Goal: Task Accomplishment & Management: Manage account settings

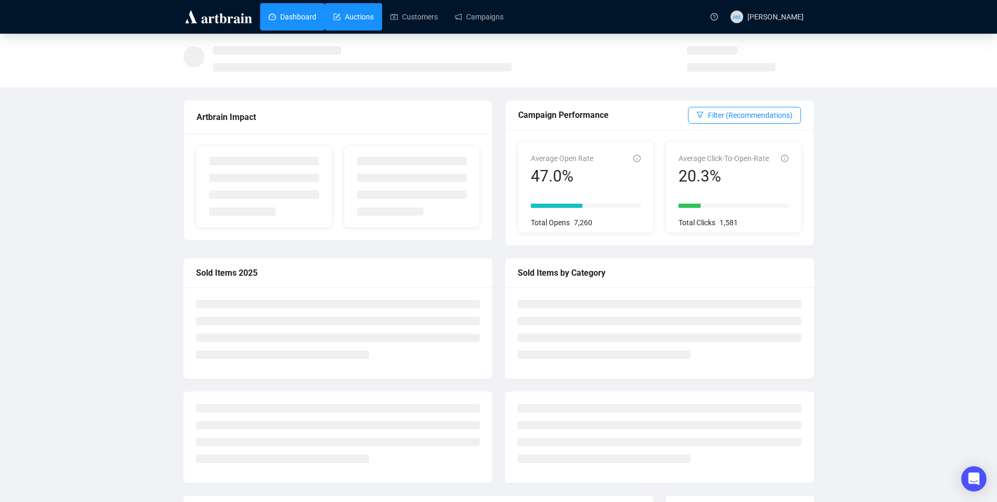
click at [364, 19] on link "Auctions" at bounding box center [353, 16] width 40 height 27
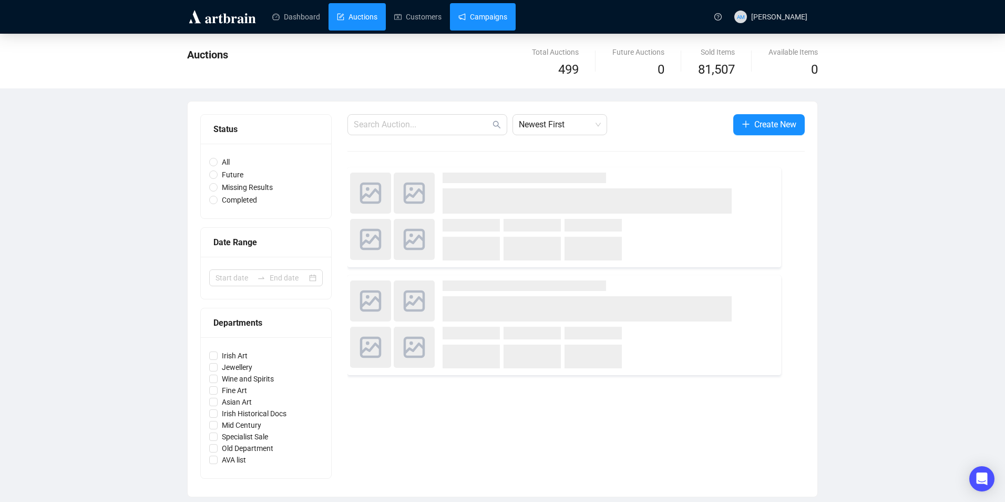
click at [479, 21] on link "Campaigns" at bounding box center [482, 16] width 49 height 27
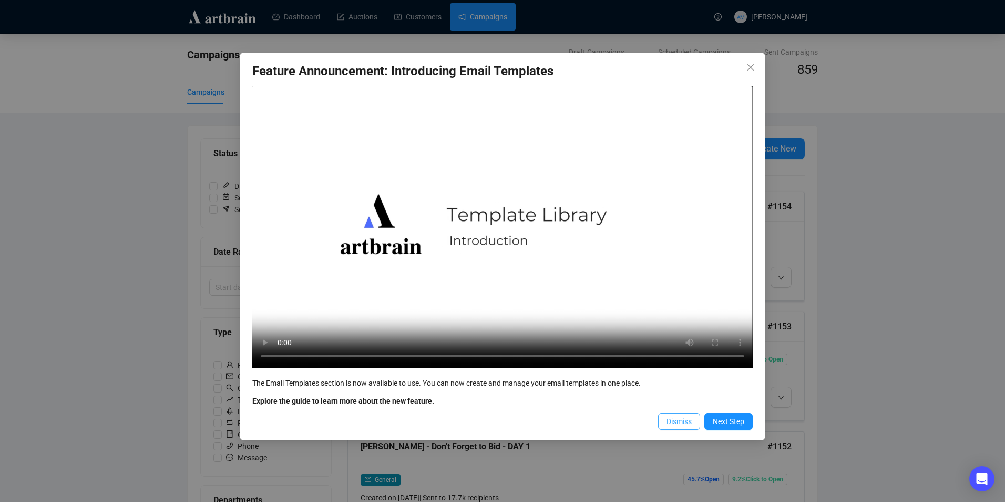
click at [679, 418] on span "Dismiss" at bounding box center [679, 421] width 25 height 12
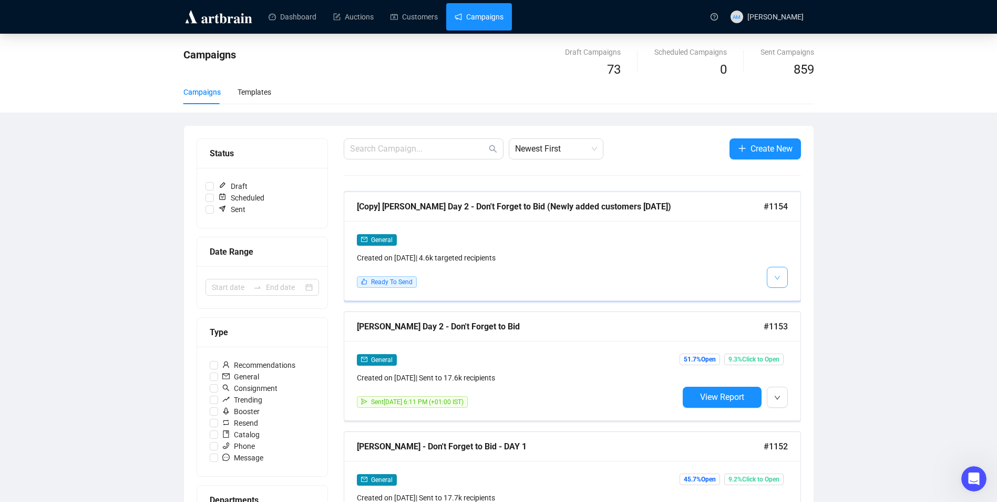
click at [768, 272] on button "button" at bounding box center [777, 277] width 21 height 21
click at [786, 298] on li "Edit" at bounding box center [797, 299] width 56 height 17
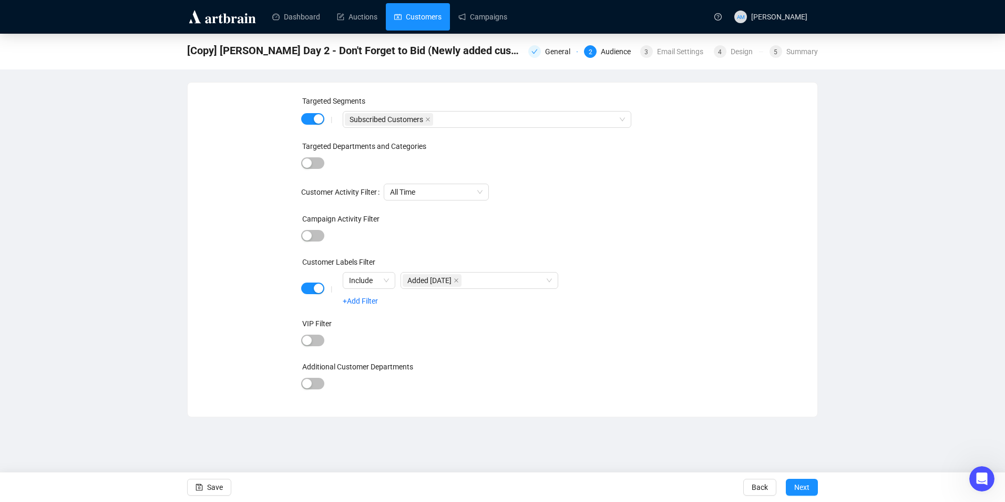
click at [430, 16] on link "Customers" at bounding box center [417, 16] width 47 height 27
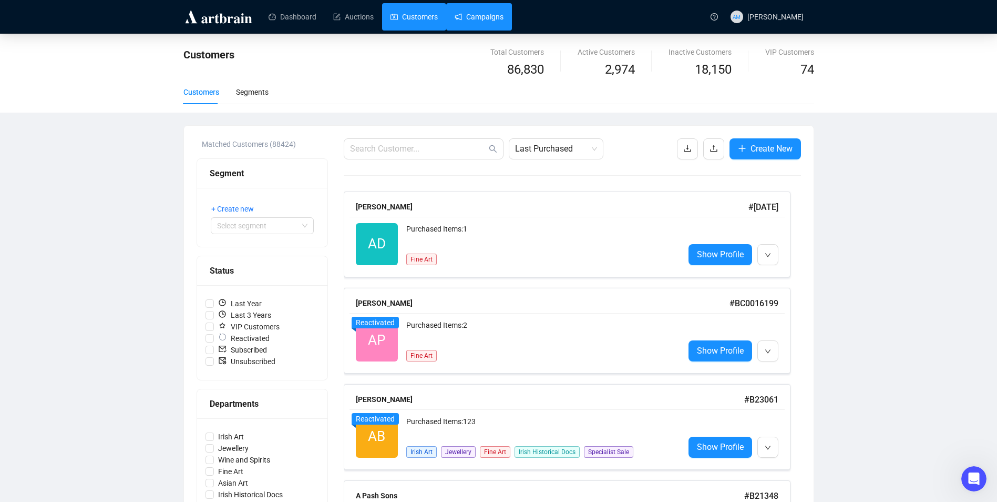
click at [473, 16] on link "Campaigns" at bounding box center [479, 16] width 49 height 27
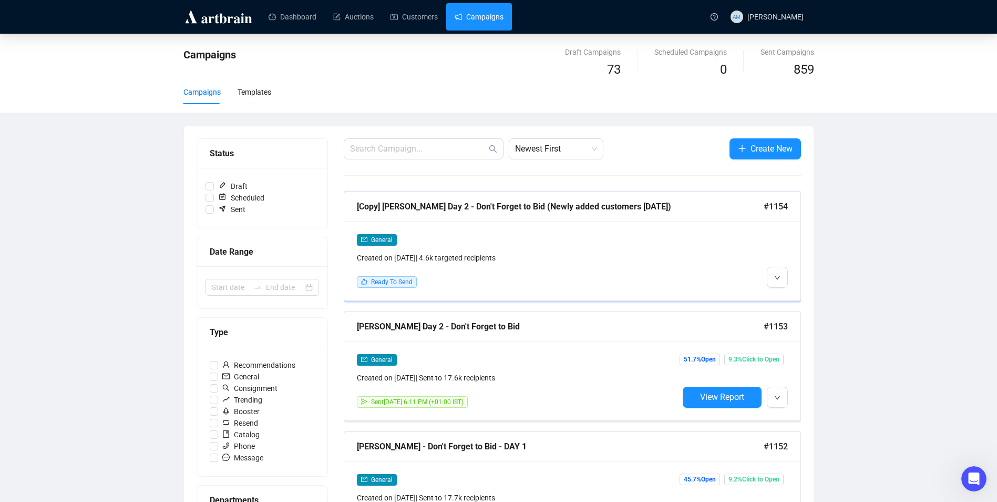
click at [597, 265] on div "General Created on [DATE] | 4.6k targeted recipients Ready To Send" at bounding box center [518, 260] width 322 height 54
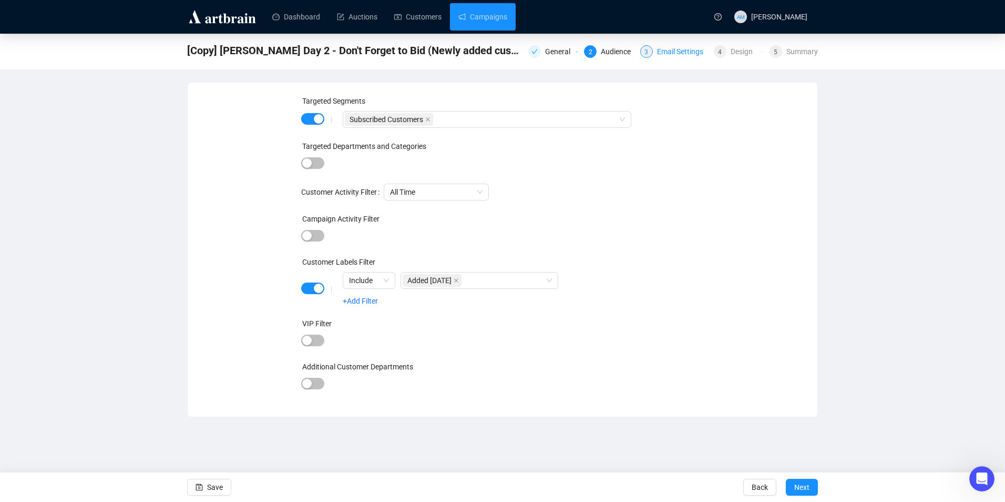
click at [683, 48] on div "Email Settings" at bounding box center [683, 51] width 53 height 13
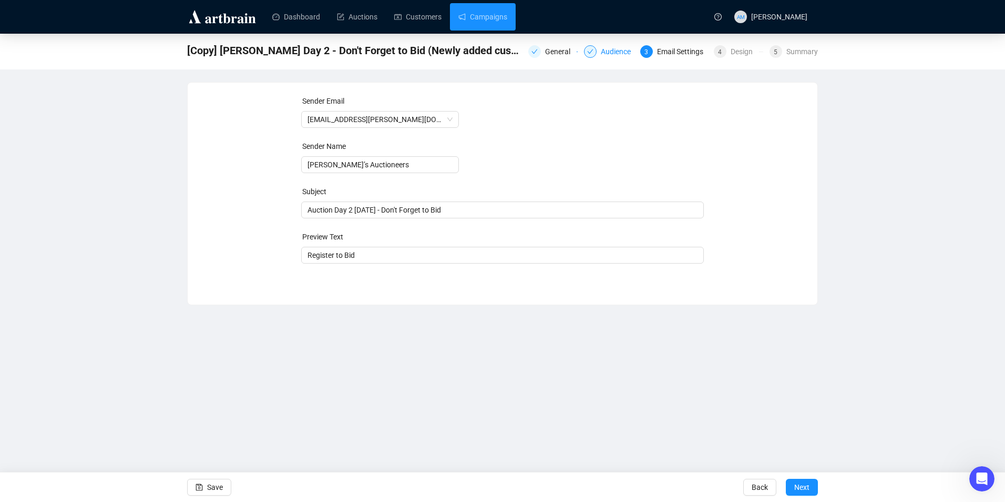
click at [608, 54] on div "Audience" at bounding box center [619, 51] width 36 height 13
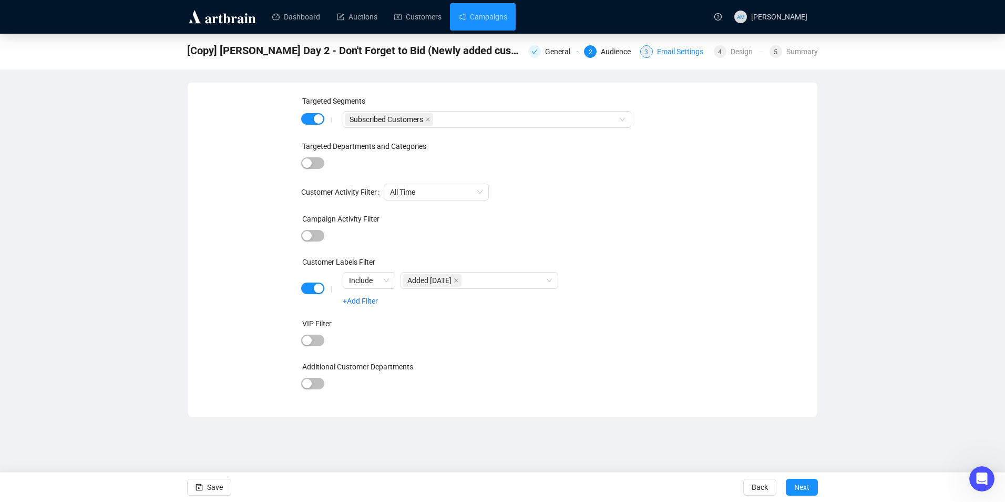
click at [676, 50] on div "Email Settings" at bounding box center [683, 51] width 53 height 13
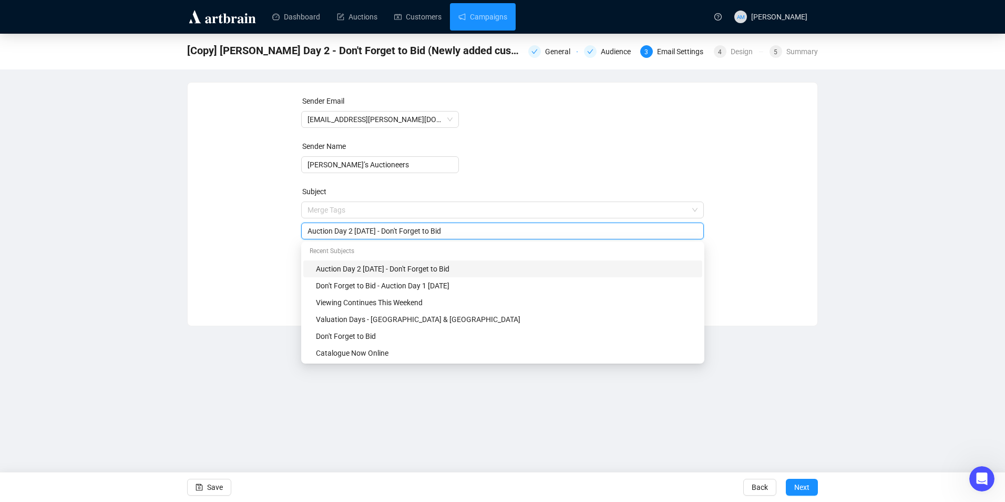
drag, startPoint x: 467, startPoint y: 209, endPoint x: 309, endPoint y: 222, distance: 158.3
click at [305, 223] on div "Auction Day 2 [DATE] - Don't Forget to Bid" at bounding box center [502, 230] width 403 height 17
type input "Missed the Auction [DATE]?"
click at [261, 264] on div "Sender Email [EMAIL_ADDRESS][PERSON_NAME][DOMAIN_NAME] Sender Name [PERSON_NAME…" at bounding box center [502, 196] width 605 height 202
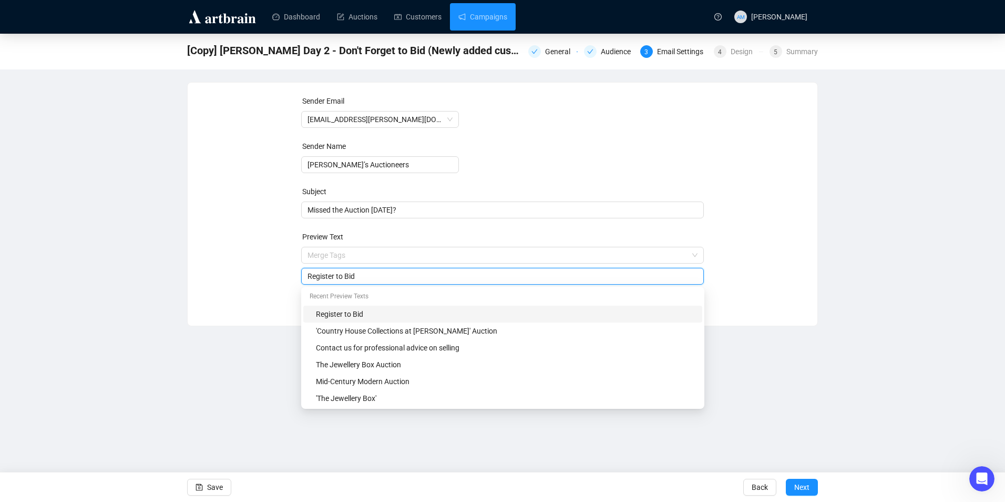
drag, startPoint x: 369, startPoint y: 277, endPoint x: 295, endPoint y: 279, distance: 73.1
click at [305, 277] on div "Register to Bid" at bounding box center [502, 276] width 403 height 17
type input "Last Chance to Buy"
click at [202, 484] on icon "save" at bounding box center [199, 486] width 7 height 7
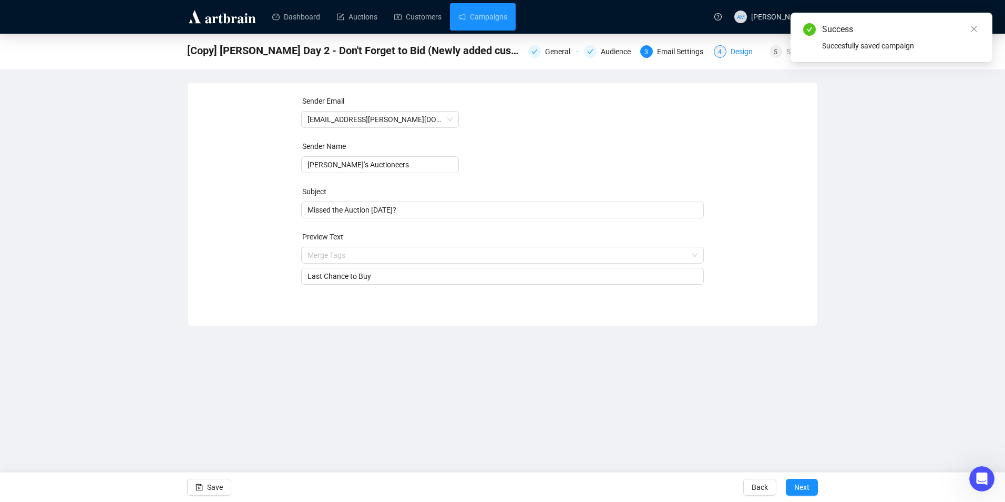
click at [727, 54] on div "4" at bounding box center [720, 51] width 13 height 13
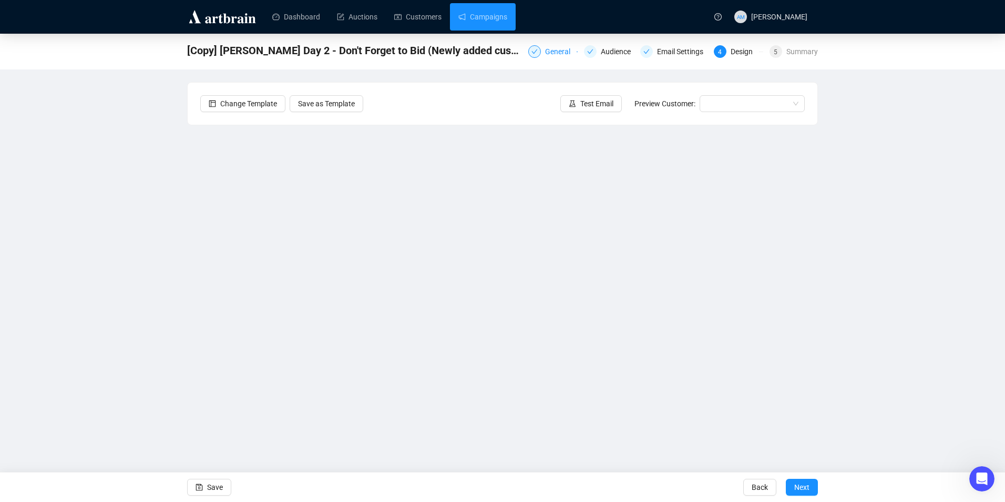
click at [553, 53] on div "General" at bounding box center [561, 51] width 32 height 13
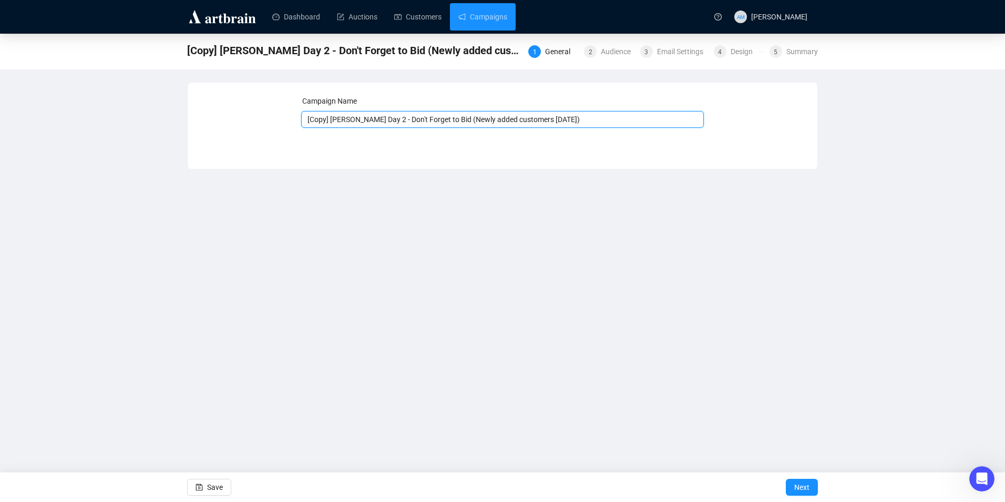
drag, startPoint x: 441, startPoint y: 119, endPoint x: 402, endPoint y: 104, distance: 41.8
click at [387, 113] on input "[Copy] [PERSON_NAME] Day 2 - Don't Forget to Bid (Newly added customers [DATE])" at bounding box center [502, 119] width 403 height 17
click at [378, 119] on input "[Copy] [PERSON_NAME] Day 2 - Last Chance (Newly added customers [DATE])" at bounding box center [502, 119] width 403 height 17
drag, startPoint x: 325, startPoint y: 120, endPoint x: 288, endPoint y: 124, distance: 38.1
click at [288, 124] on div "Campaign Name [Copy] [PERSON_NAME] - Last Chance (Newly added customers [DATE])…" at bounding box center [502, 117] width 605 height 45
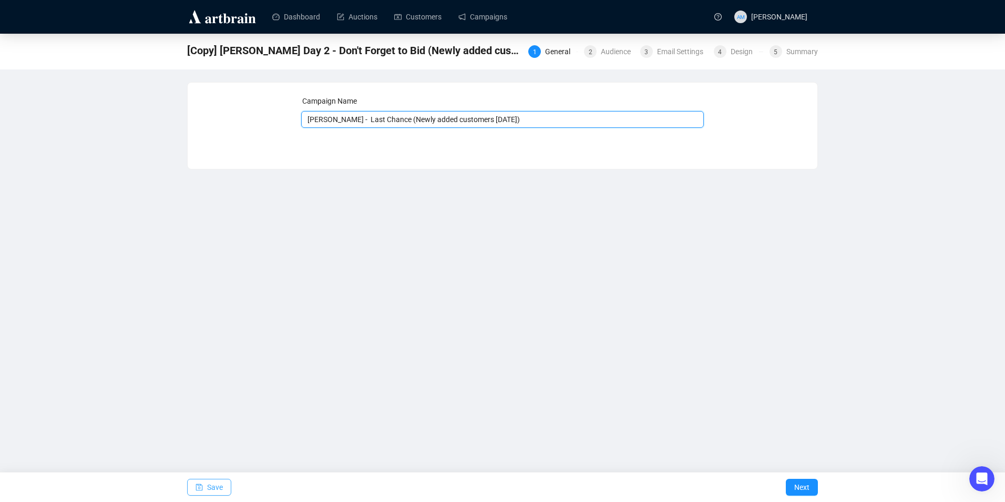
type input "[PERSON_NAME] - Last Chance (Newly added customers [DATE])"
click at [212, 491] on span "Save" at bounding box center [215, 486] width 16 height 29
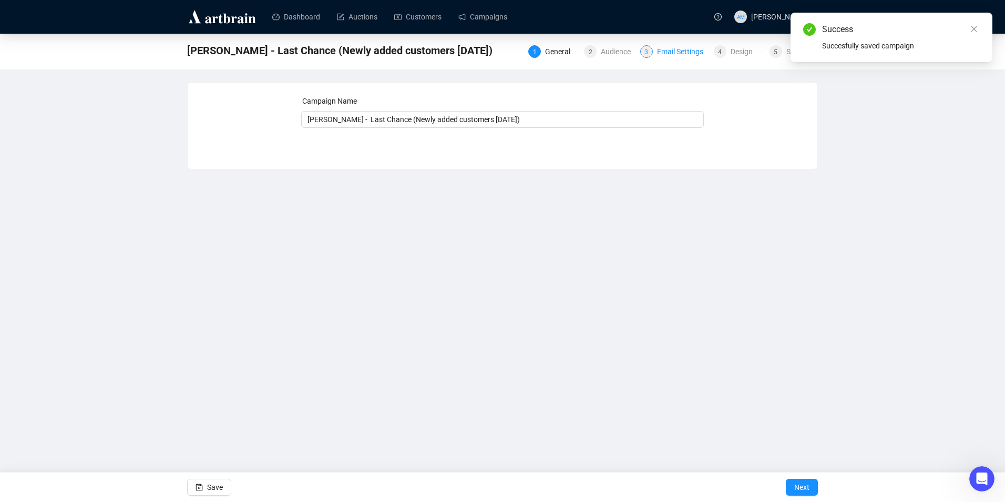
click at [679, 55] on div "Email Settings" at bounding box center [683, 51] width 53 height 13
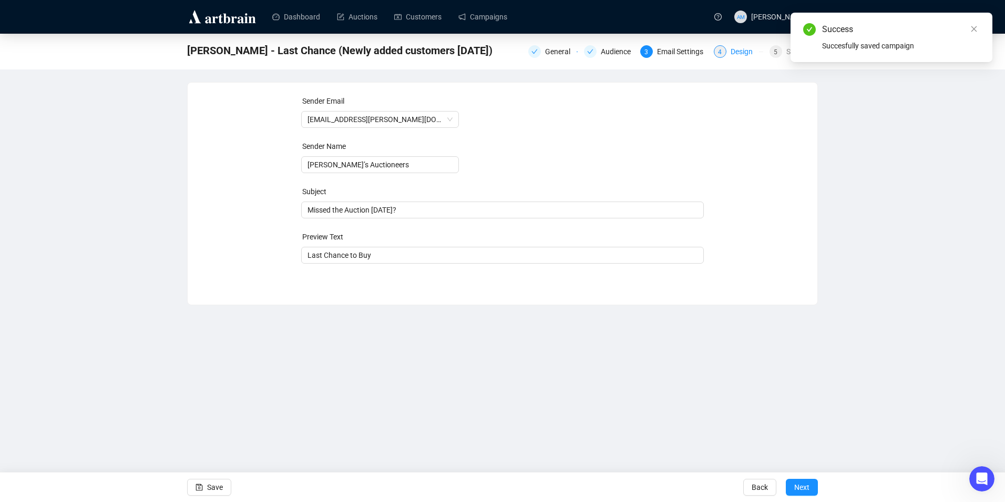
click at [717, 52] on div "4" at bounding box center [720, 51] width 13 height 13
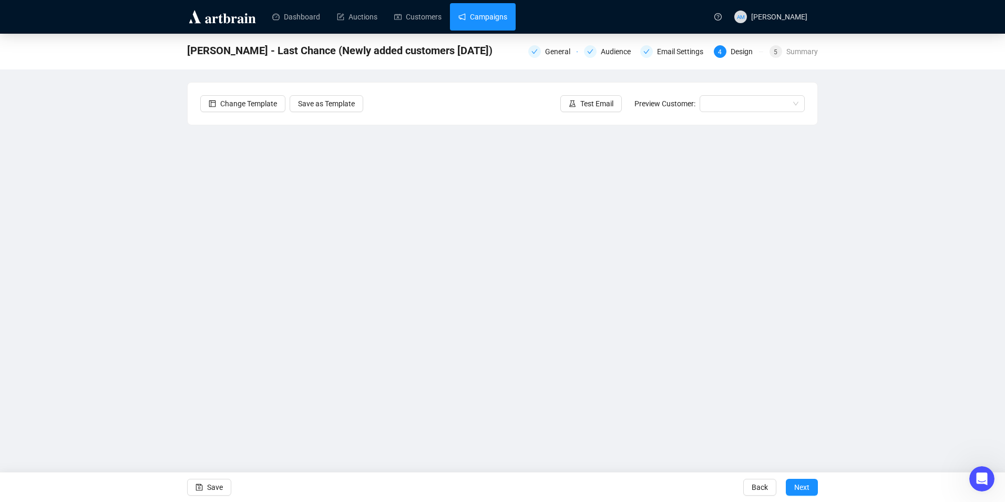
click at [466, 24] on link "Campaigns" at bounding box center [482, 16] width 49 height 27
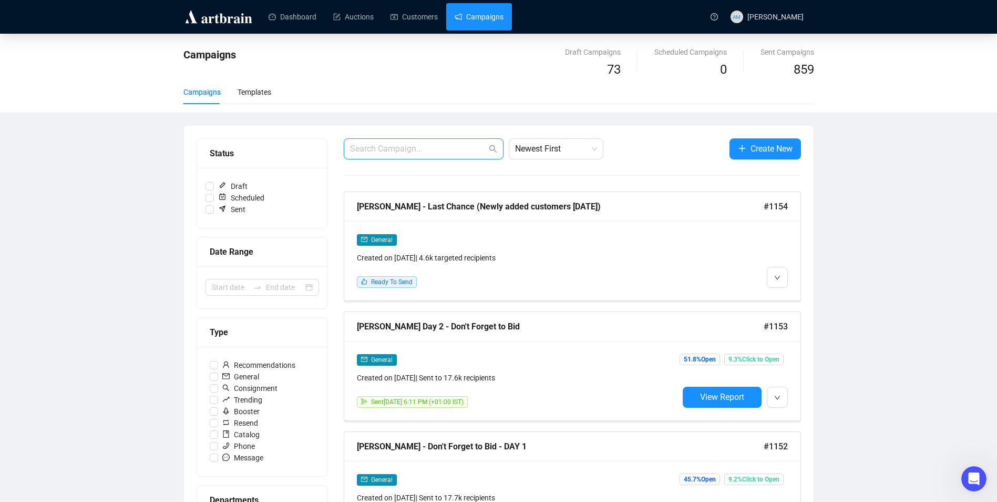
click at [438, 151] on input "text" at bounding box center [418, 148] width 137 height 13
type input "last chance"
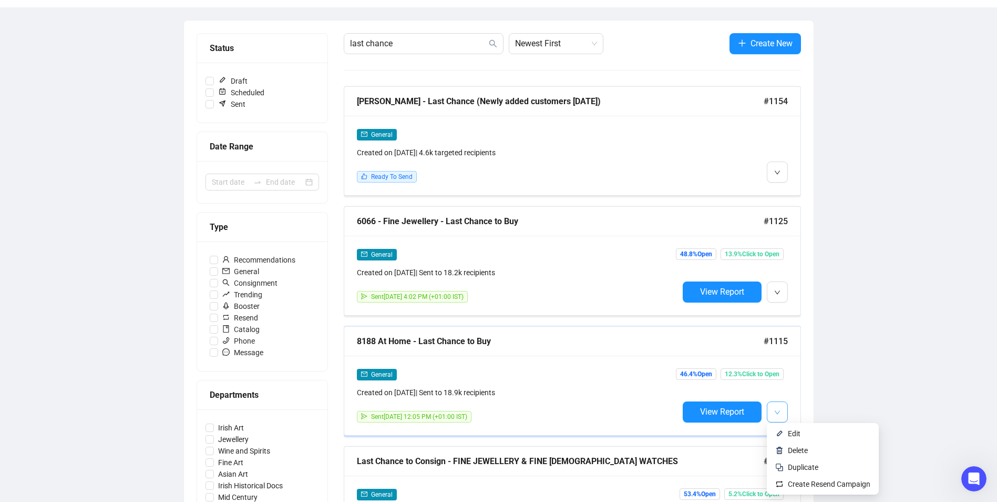
click at [780, 412] on icon "down" at bounding box center [777, 412] width 6 height 6
click at [792, 432] on span "Edit" at bounding box center [794, 433] width 13 height 8
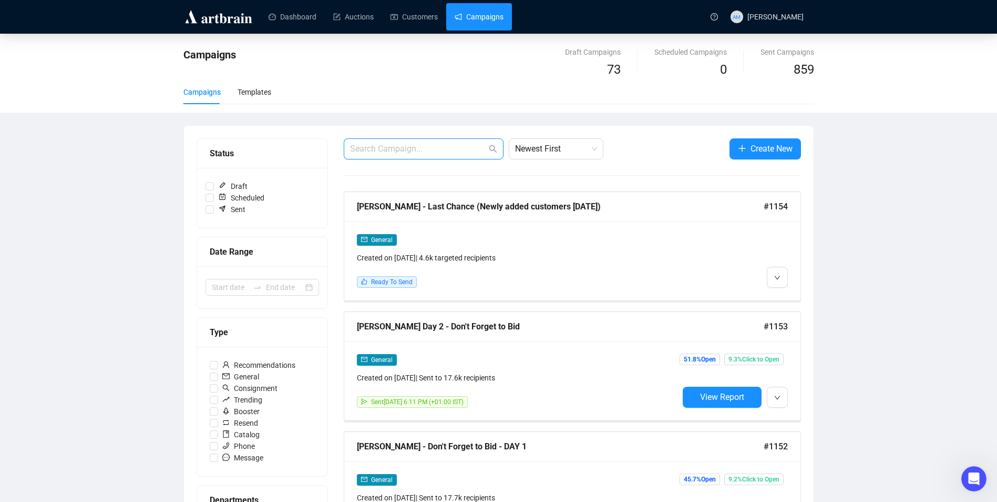
click at [416, 145] on input "text" at bounding box center [418, 148] width 137 height 13
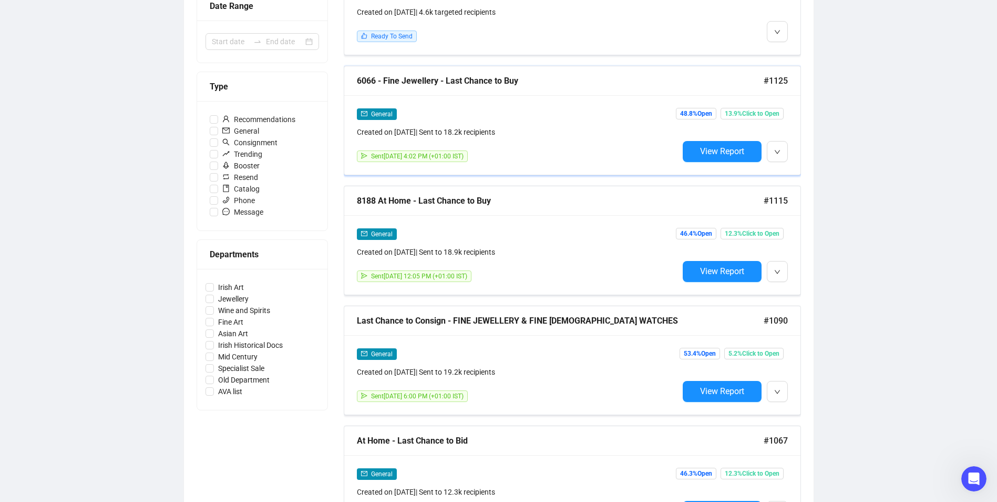
scroll to position [421, 0]
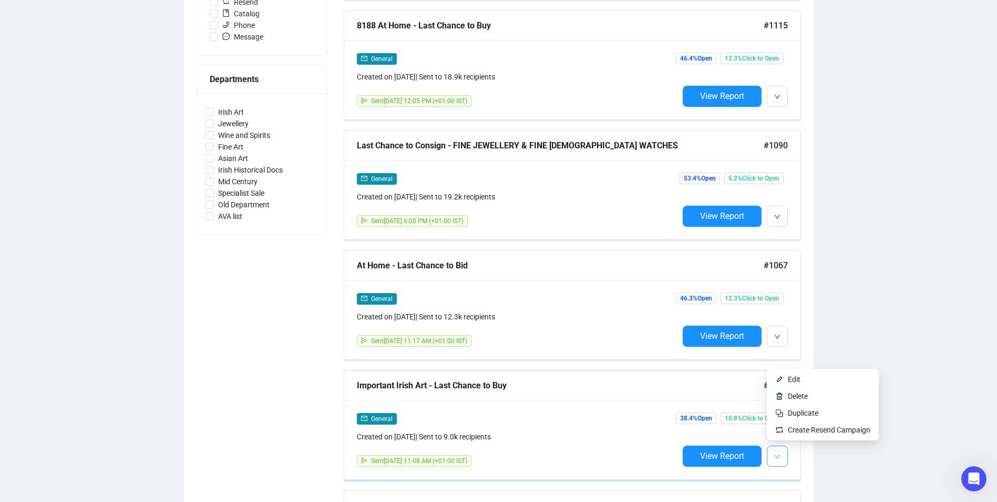
type input "last chance"
click at [782, 451] on button "button" at bounding box center [777, 455] width 21 height 21
click at [807, 383] on span "Edit" at bounding box center [829, 379] width 83 height 12
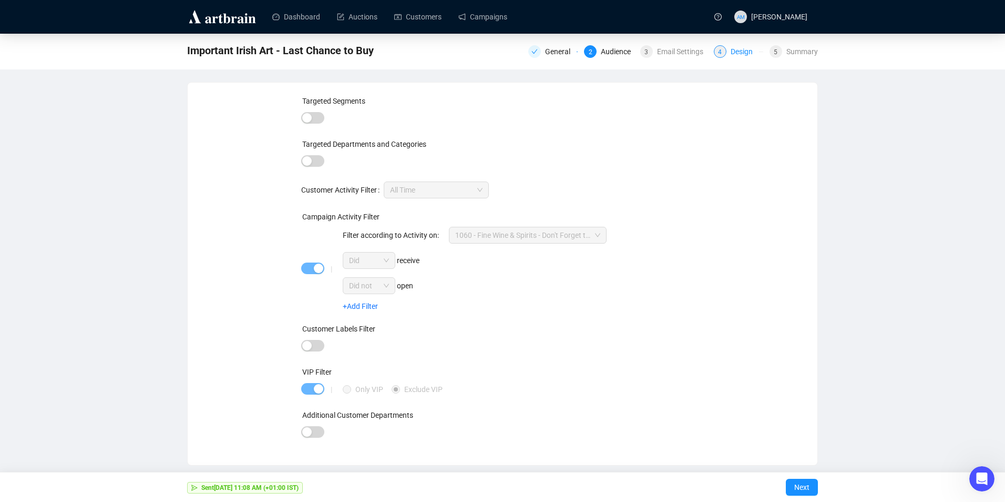
click at [725, 51] on div "4" at bounding box center [720, 51] width 13 height 13
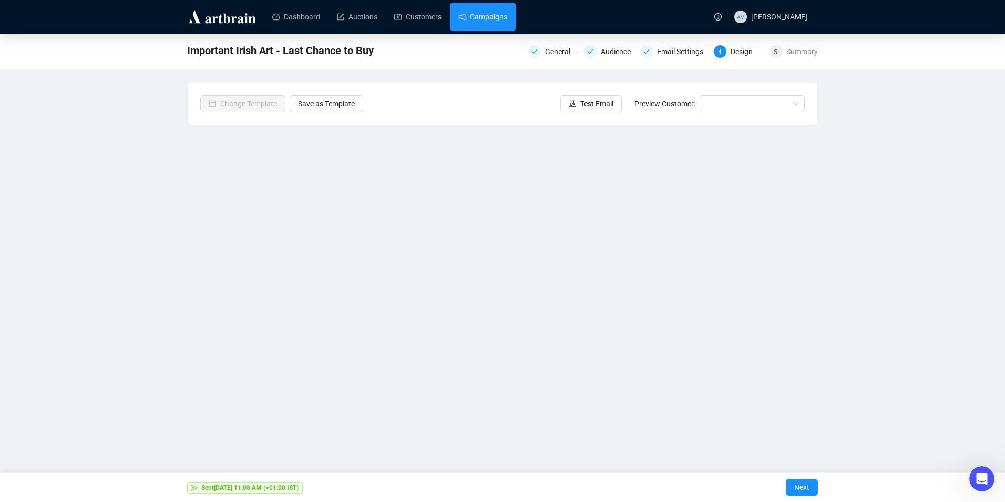
click at [469, 12] on link "Campaigns" at bounding box center [482, 16] width 49 height 27
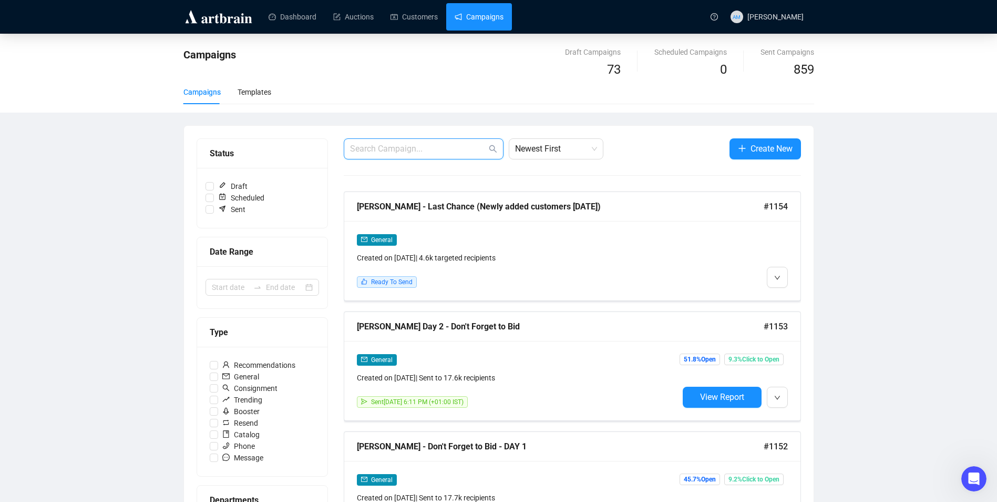
click at [396, 145] on input "text" at bounding box center [418, 148] width 137 height 13
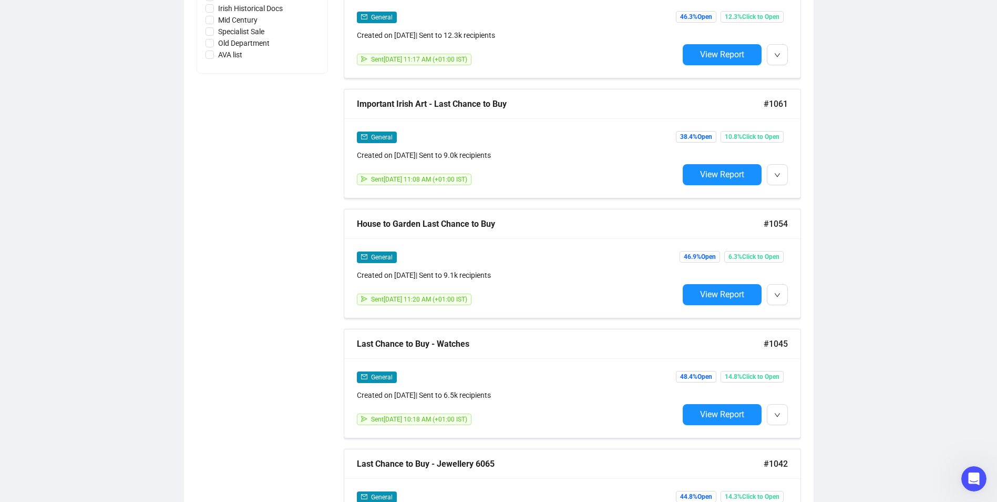
scroll to position [631, 0]
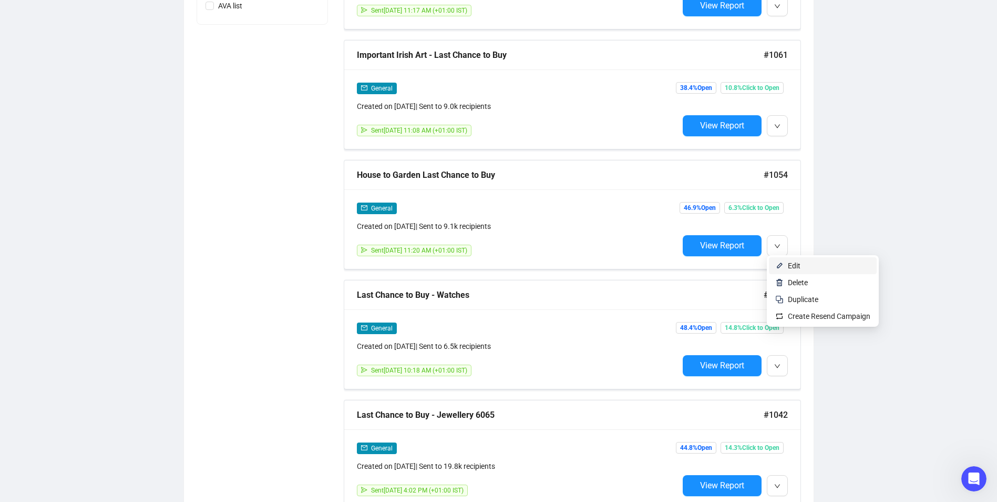
type input "last chance to"
click at [790, 265] on span "Edit" at bounding box center [794, 265] width 13 height 8
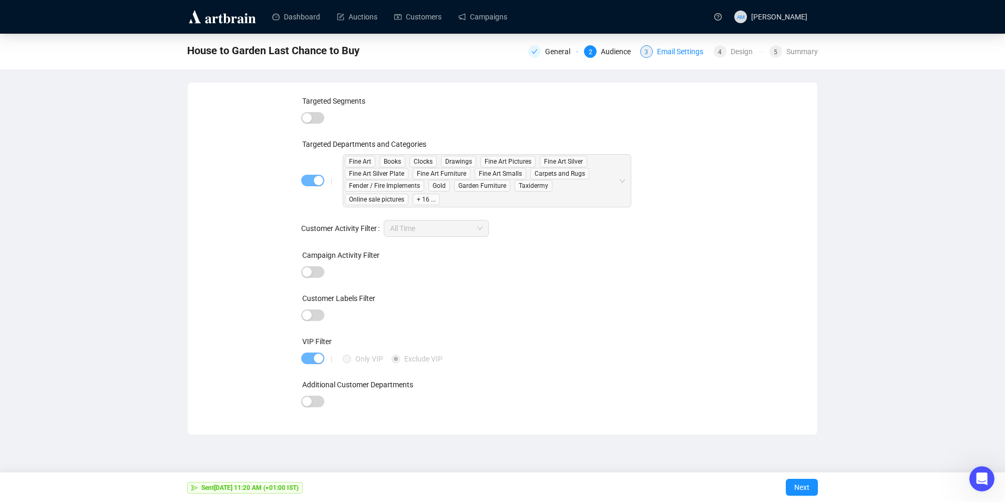
click at [694, 49] on div "Email Settings" at bounding box center [683, 51] width 53 height 13
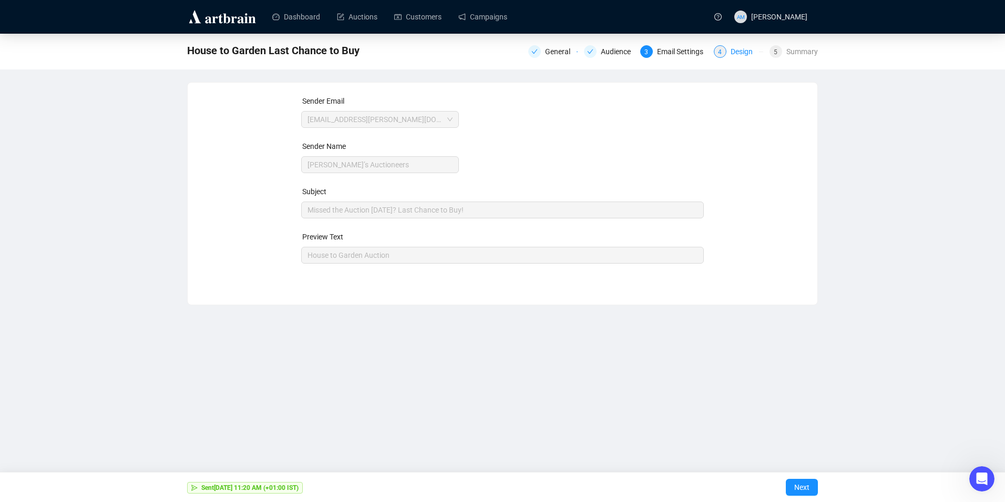
click at [725, 49] on div "4" at bounding box center [720, 51] width 13 height 13
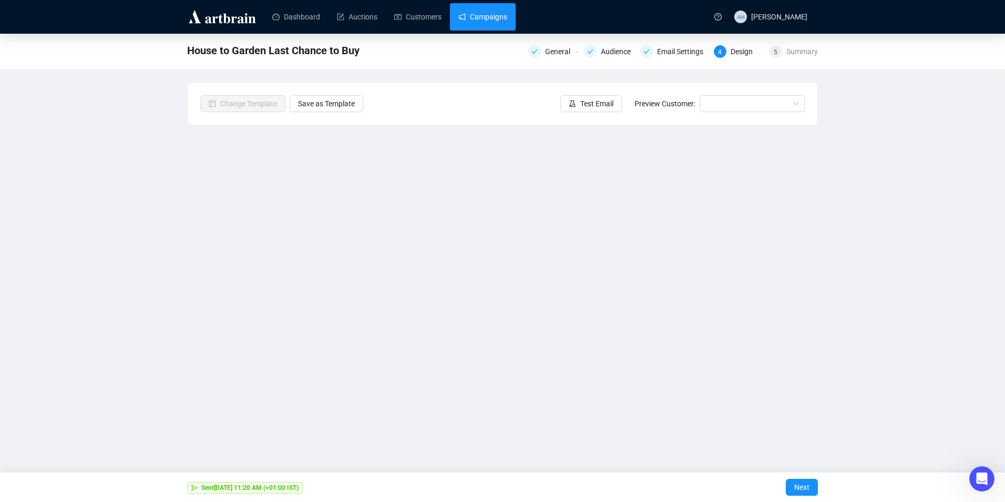
click at [484, 21] on link "Campaigns" at bounding box center [482, 16] width 49 height 27
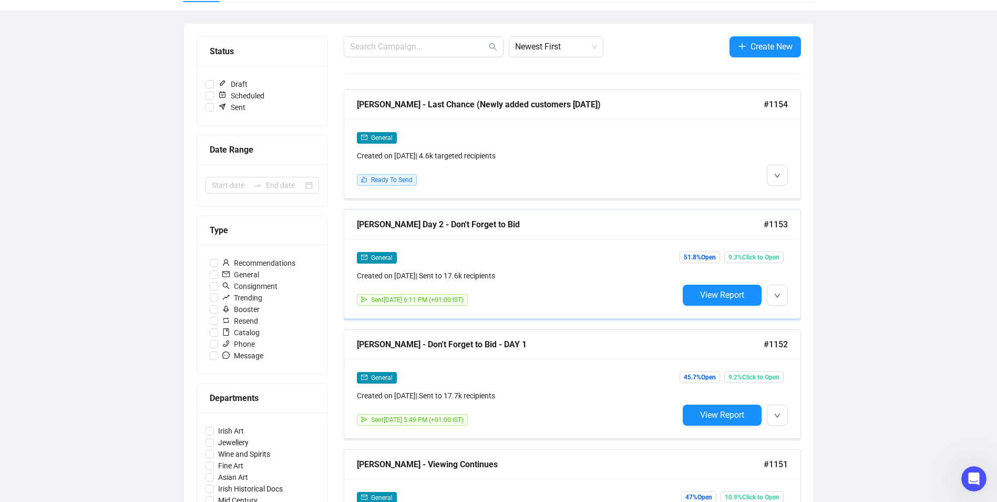
scroll to position [53, 0]
